Goal: Ask a question: Seek information or help from site administrators or community

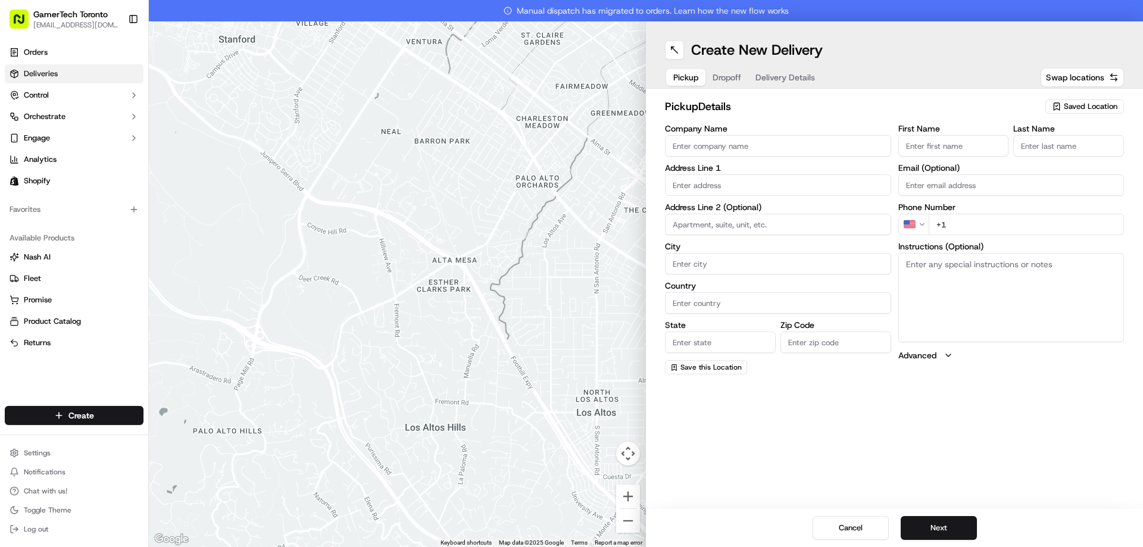
click at [54, 73] on span "Deliveries" at bounding box center [41, 73] width 34 height 11
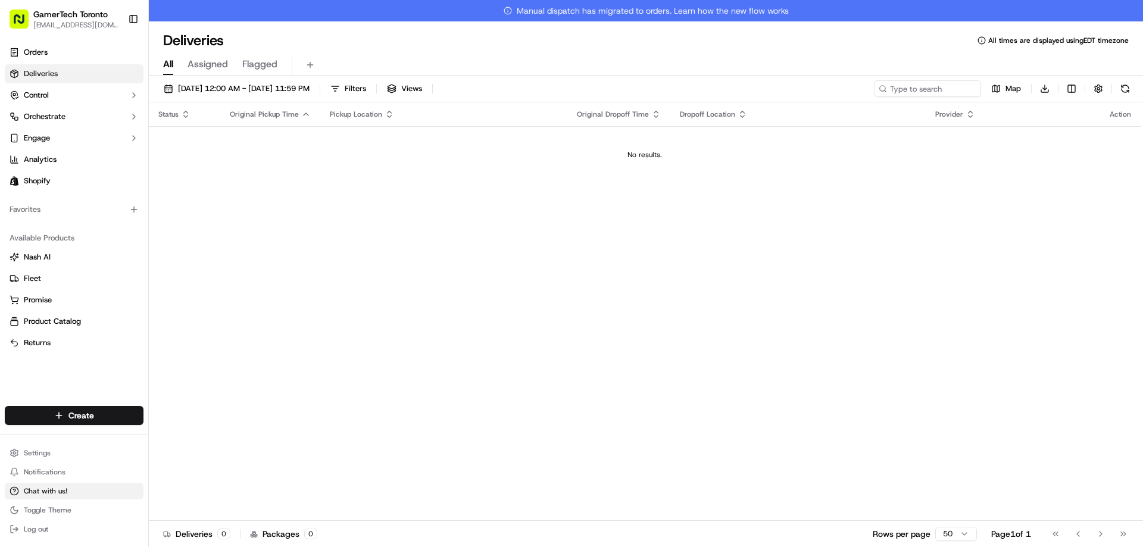
click at [81, 486] on button "Chat with us!" at bounding box center [74, 491] width 139 height 17
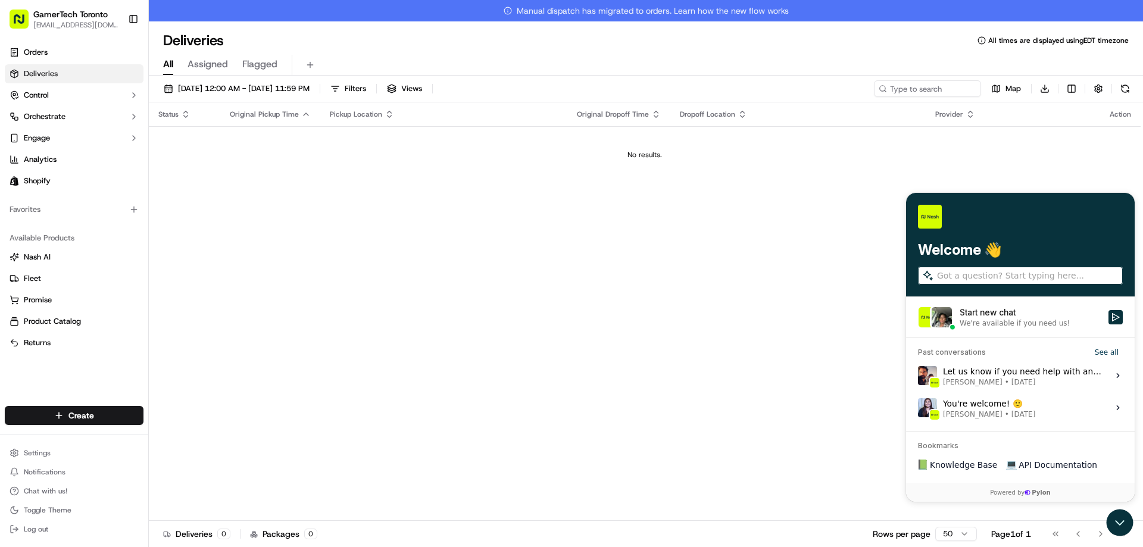
click at [1005, 368] on div "Let us know if you need help with anything else! [PERSON_NAME] • [DATE]" at bounding box center [1022, 375] width 158 height 23
click at [918, 376] on button "View issue" at bounding box center [917, 376] width 1 height 1
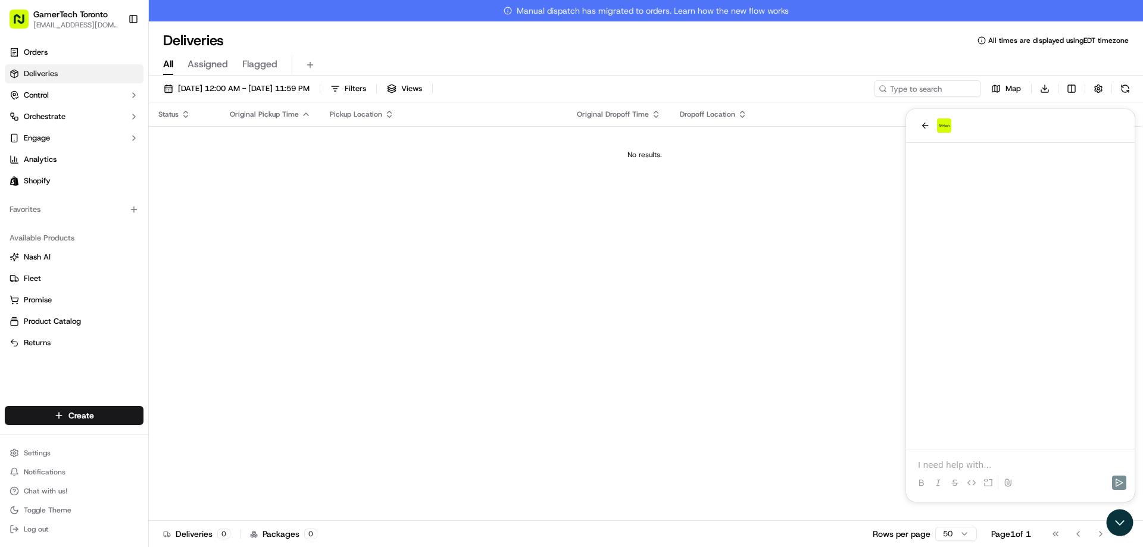
scroll to position [5054, 0]
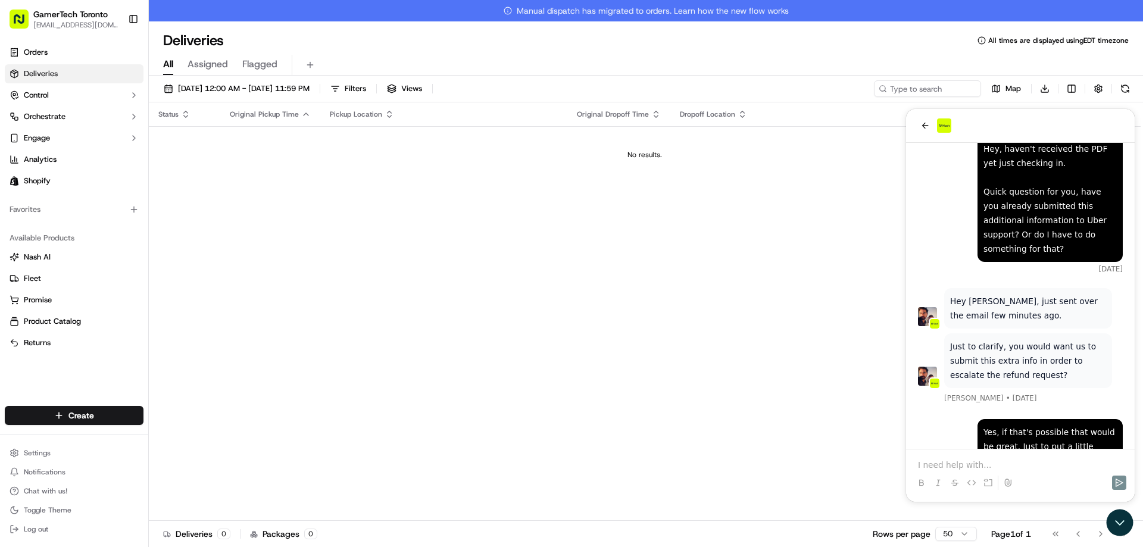
click at [1020, 464] on p at bounding box center [1020, 465] width 205 height 12
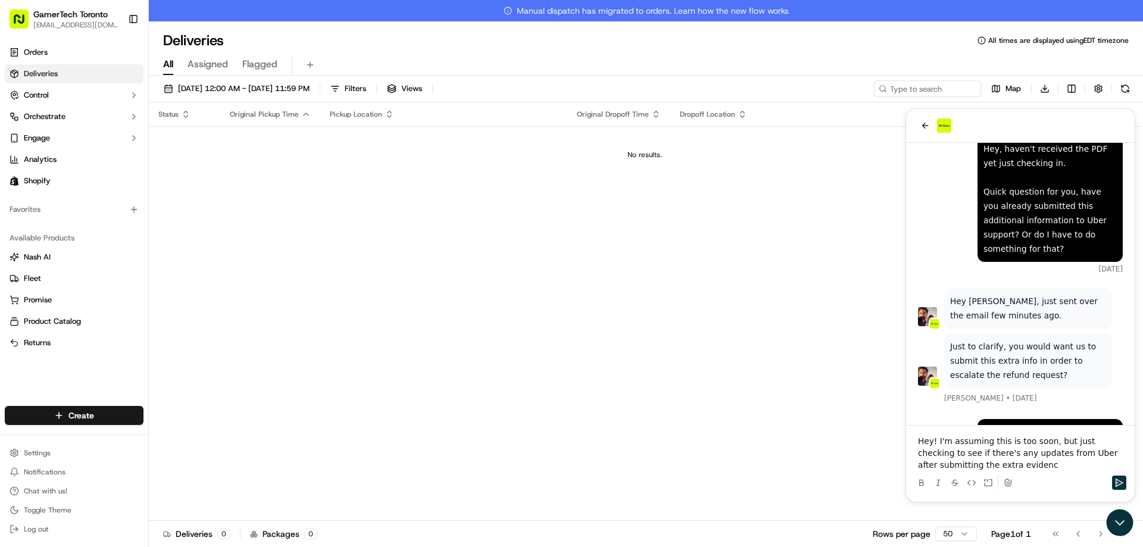
scroll to position [5150, 0]
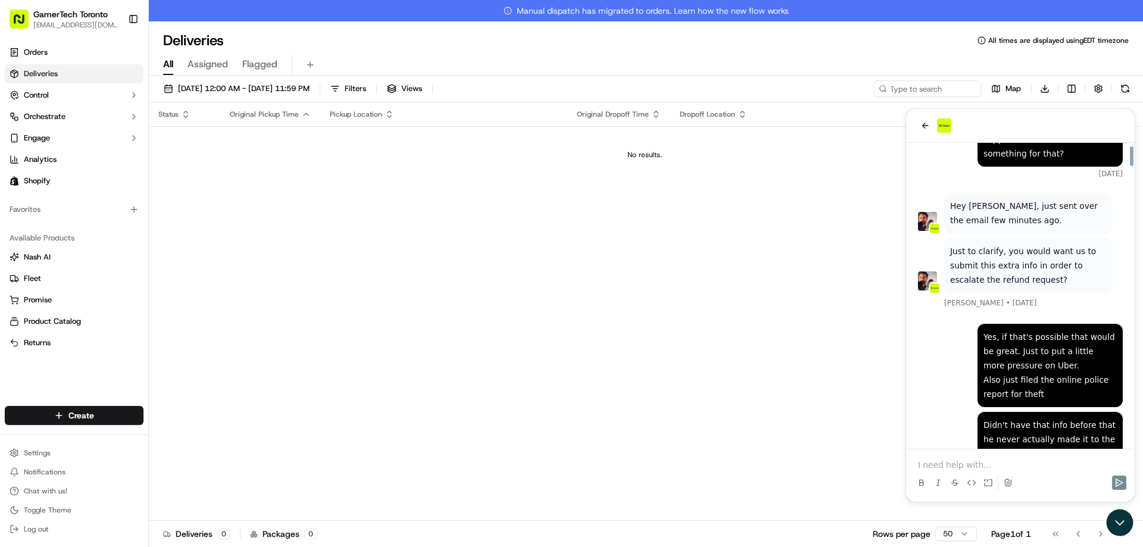
click at [1123, 507] on div "Status Original Pickup Time Pickup Location Original Dropoff Time Dropoff Locat…" at bounding box center [645, 322] width 992 height 440
click at [1121, 514] on icon "Open customer support" at bounding box center [1120, 523] width 30 height 30
